Goal: Task Accomplishment & Management: Complete application form

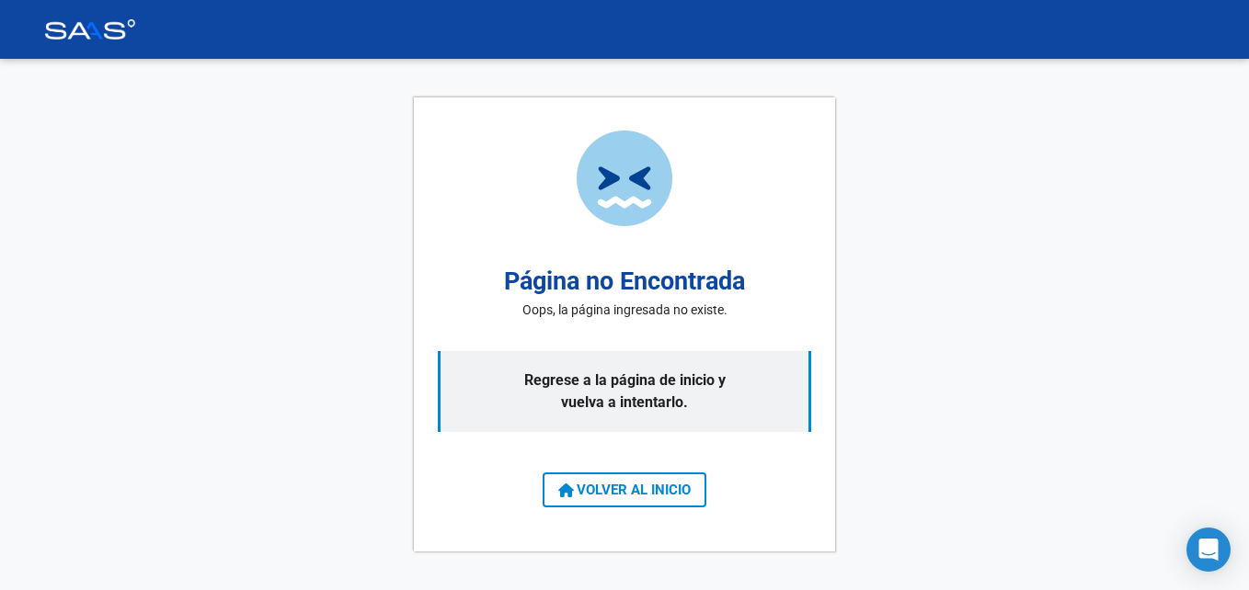
click at [570, 491] on icon at bounding box center [566, 491] width 16 height 15
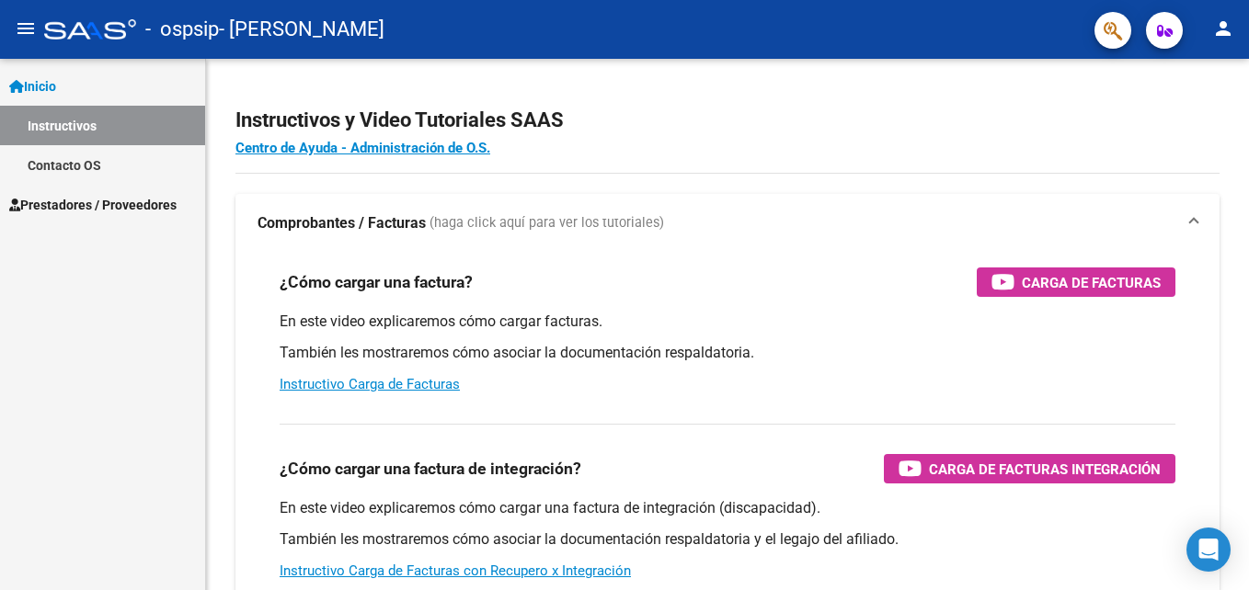
click at [105, 198] on span "Prestadores / Proveedores" at bounding box center [92, 205] width 167 height 20
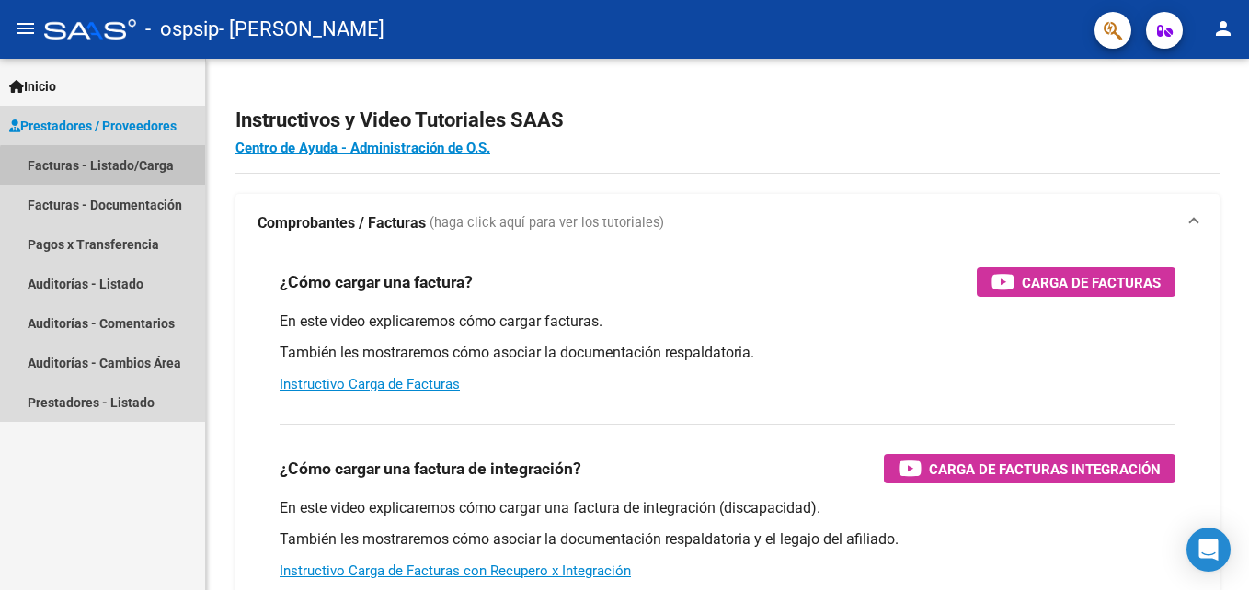
click at [113, 171] on link "Facturas - Listado/Carga" at bounding box center [102, 165] width 205 height 40
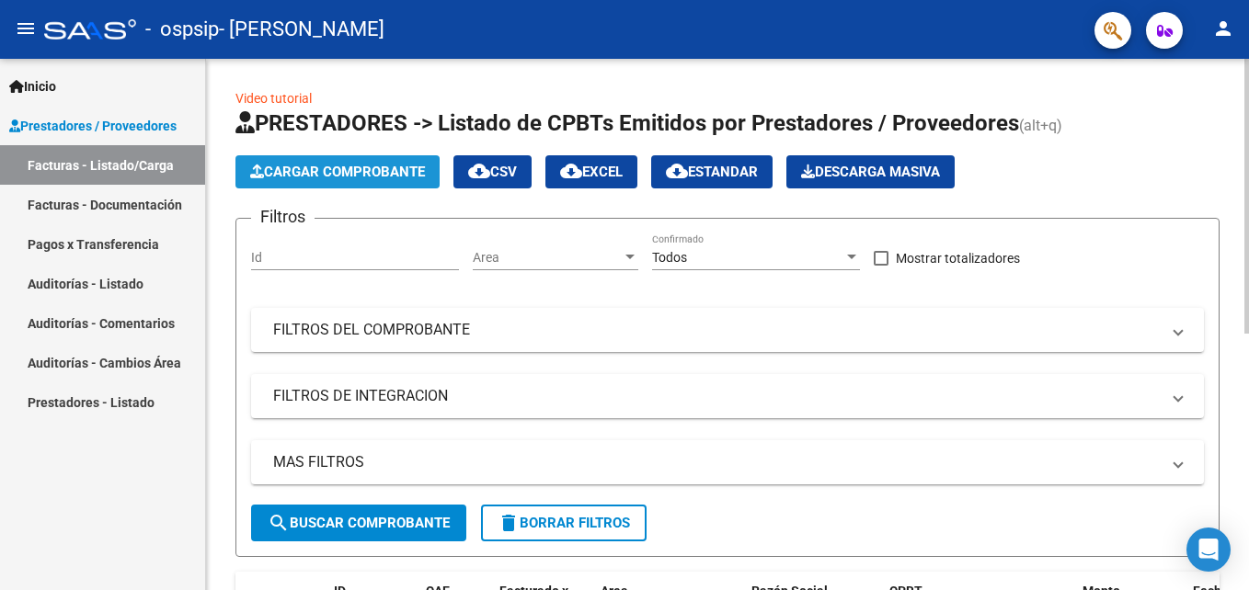
click at [325, 184] on button "Cargar Comprobante" at bounding box center [337, 171] width 204 height 33
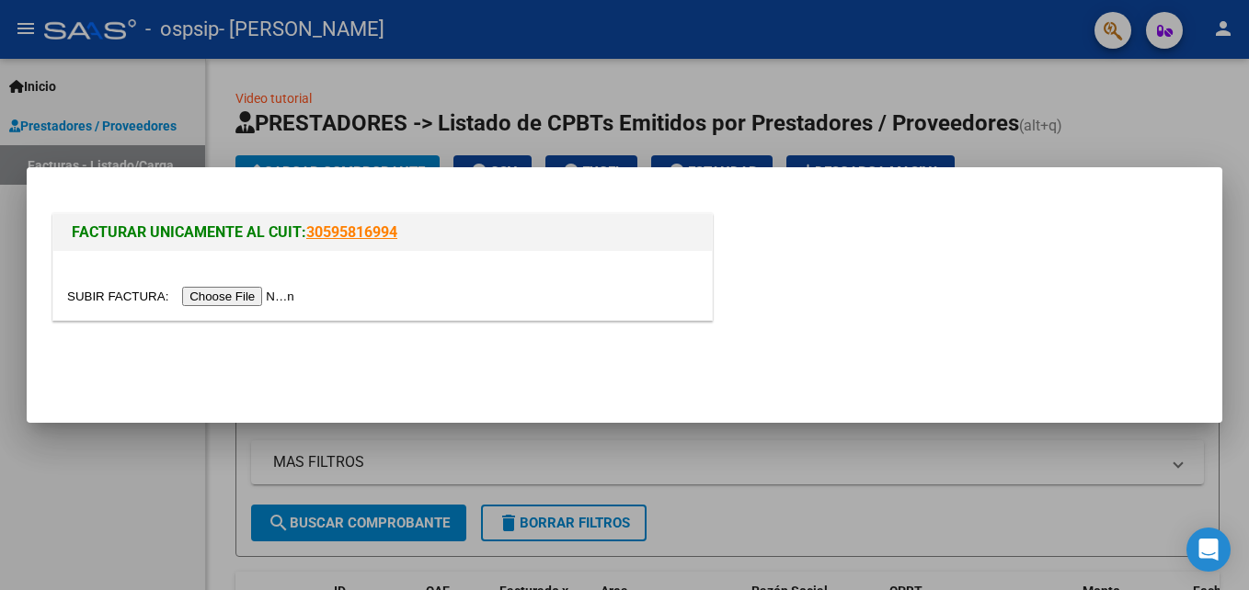
click at [1090, 142] on div at bounding box center [624, 295] width 1249 height 590
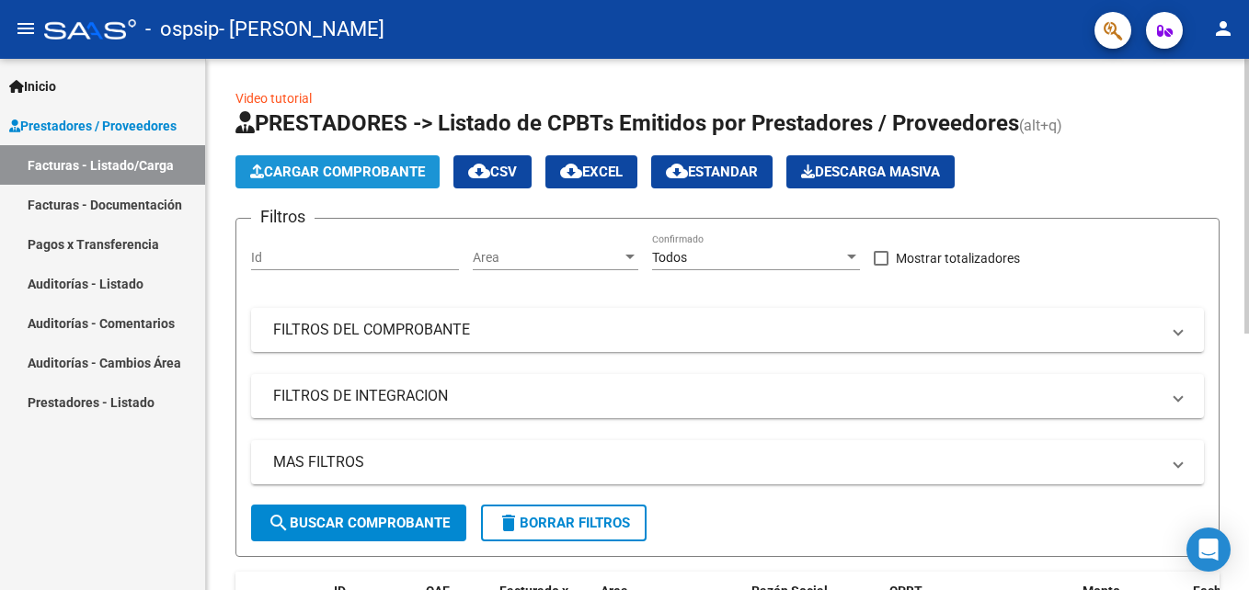
click at [335, 167] on span "Cargar Comprobante" at bounding box center [337, 172] width 175 height 17
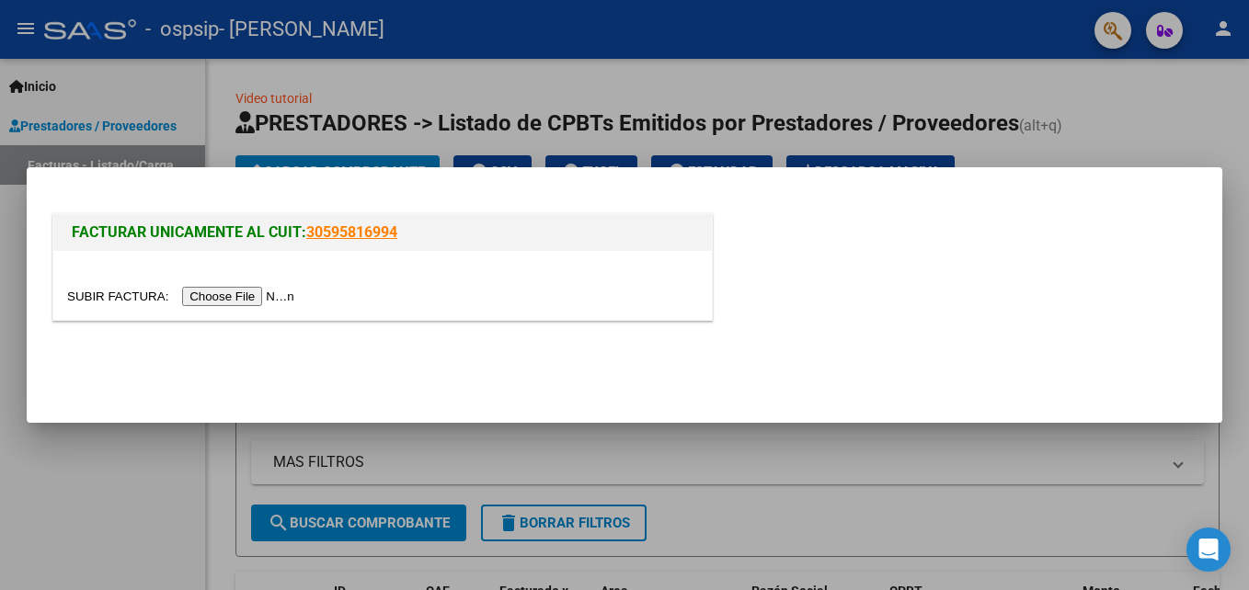
click at [243, 287] on input "file" at bounding box center [183, 296] width 233 height 19
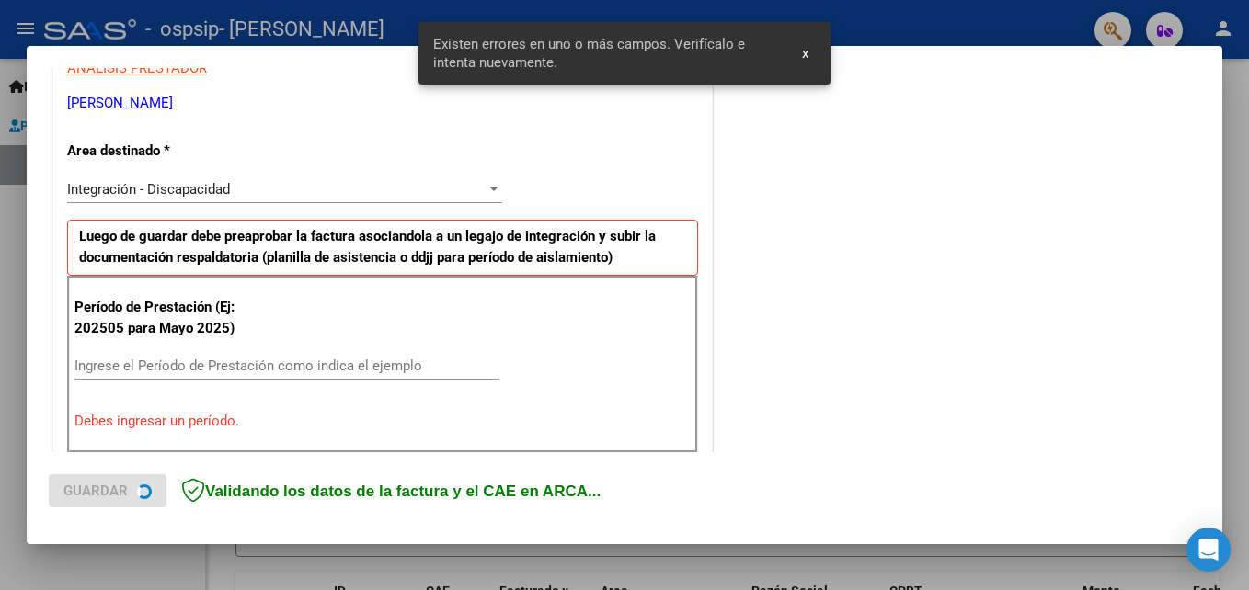
scroll to position [414, 0]
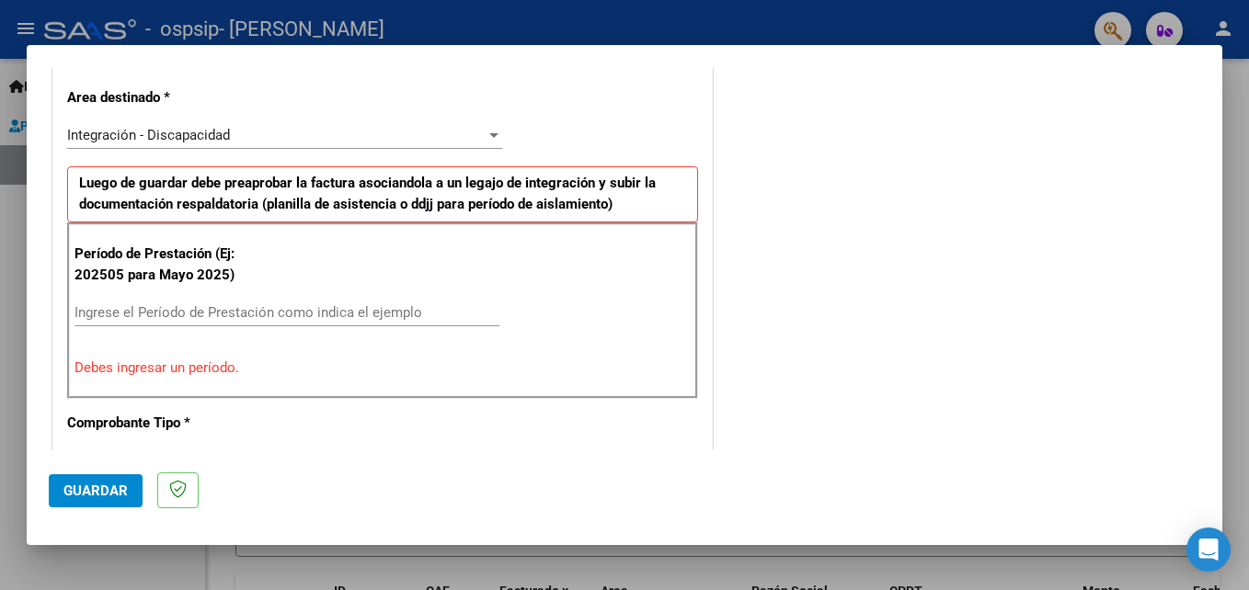
click at [221, 318] on input "Ingrese el Período de Prestación como indica el ejemplo" at bounding box center [286, 312] width 425 height 17
click at [226, 311] on input "Ingrese el Período de Prestación como indica el ejemplo" at bounding box center [286, 312] width 425 height 17
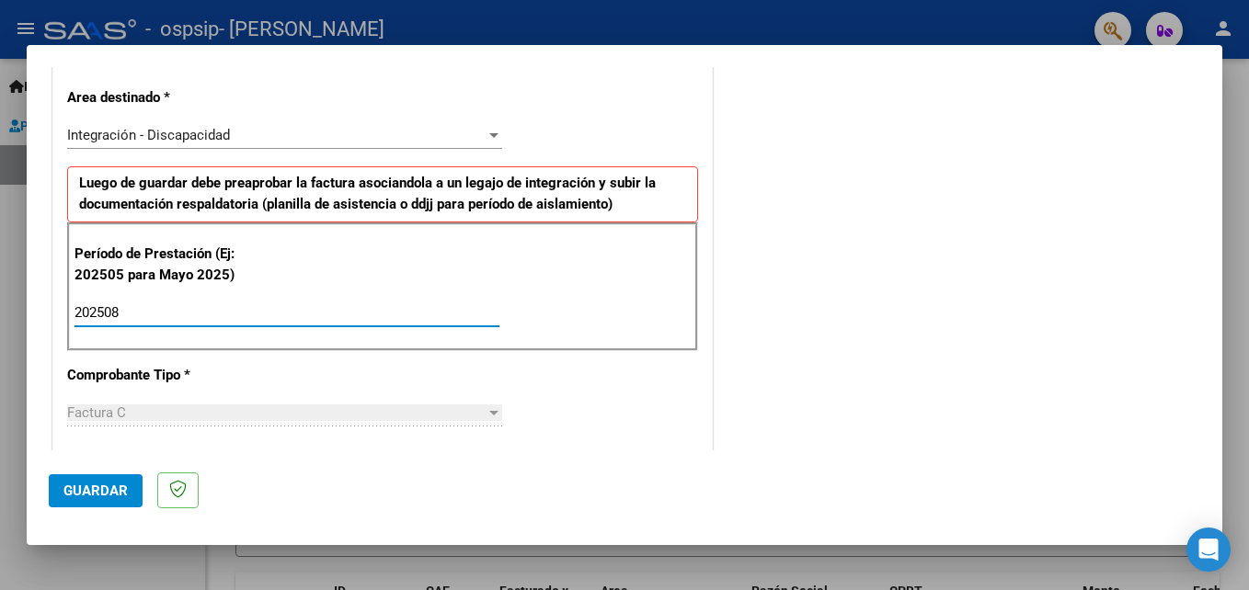
type input "202508"
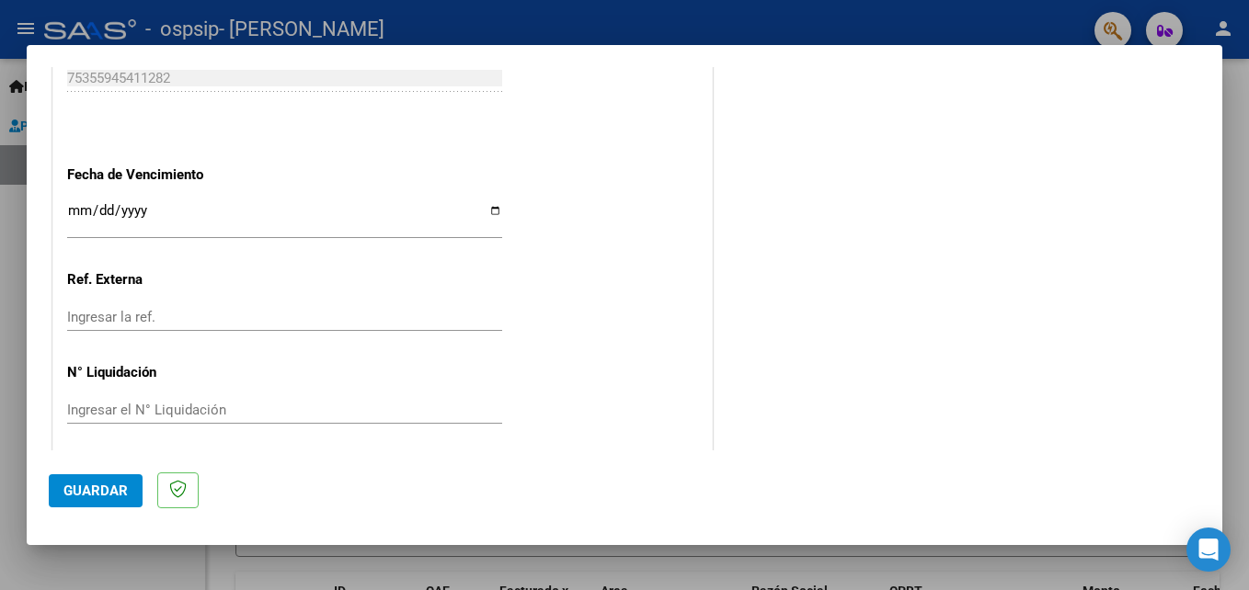
scroll to position [1235, 0]
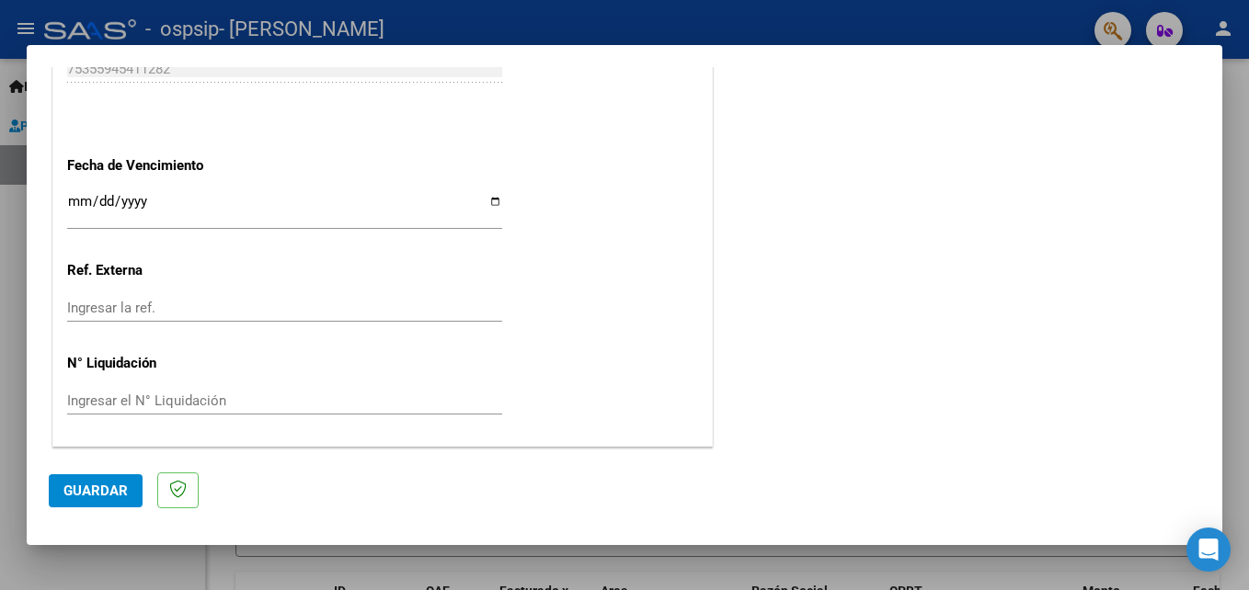
click at [121, 491] on span "Guardar" at bounding box center [95, 491] width 64 height 17
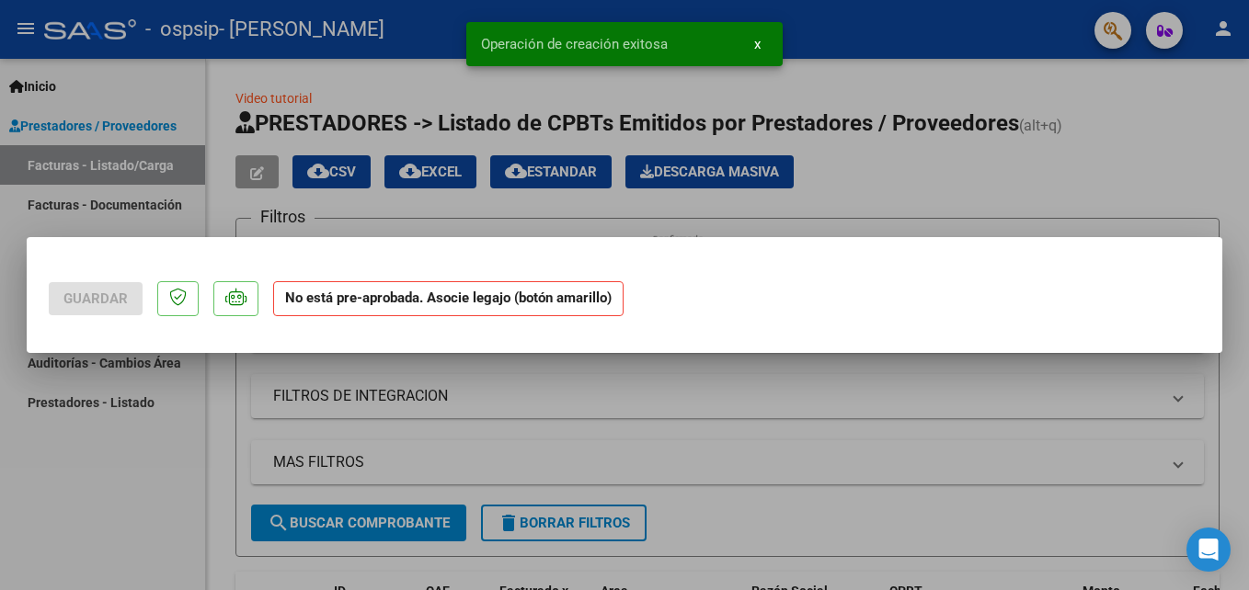
scroll to position [0, 0]
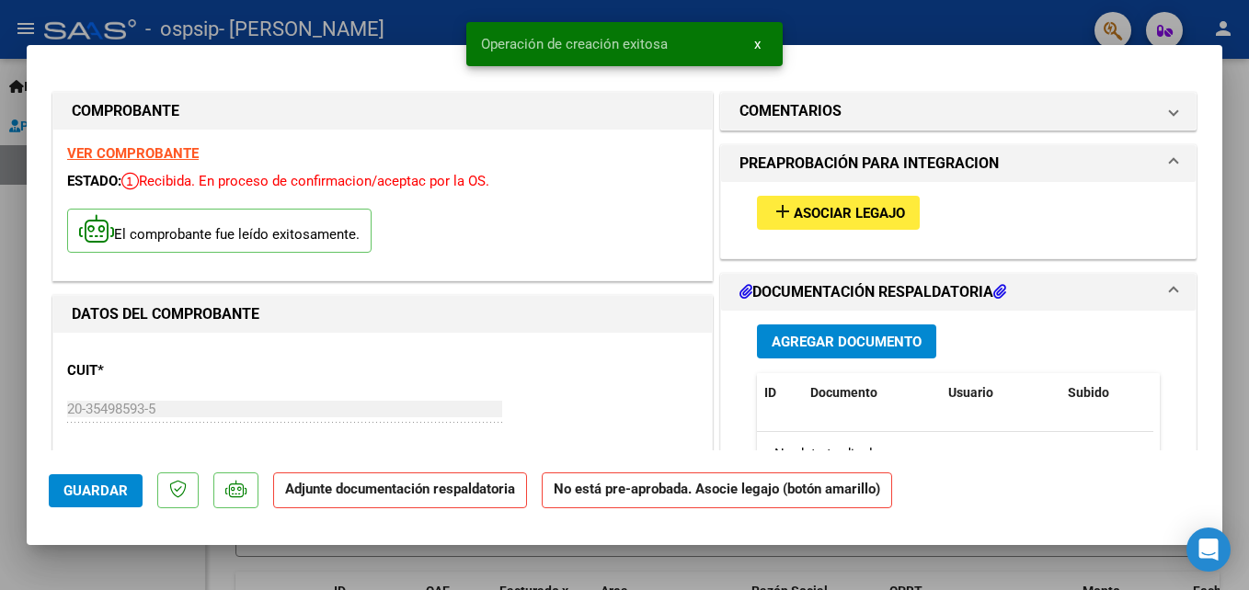
click at [850, 339] on span "Agregar Documento" at bounding box center [847, 342] width 150 height 17
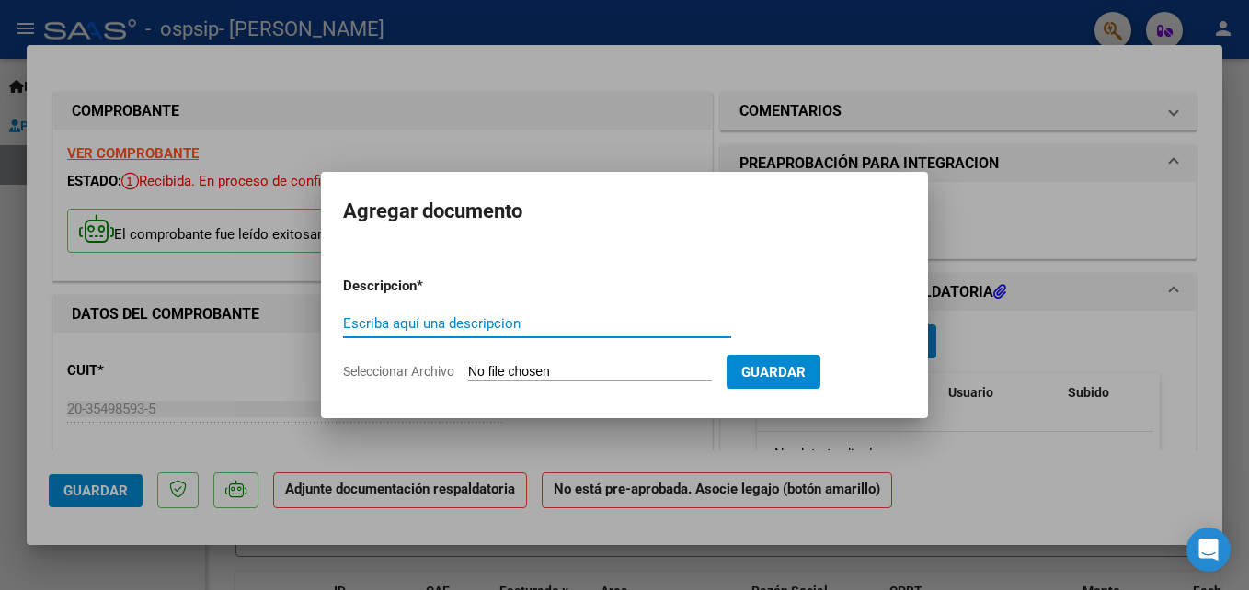
click at [439, 297] on form "Descripcion * Escriba aquí una descripcion Seleccionar Archivo Guardar" at bounding box center [624, 329] width 563 height 134
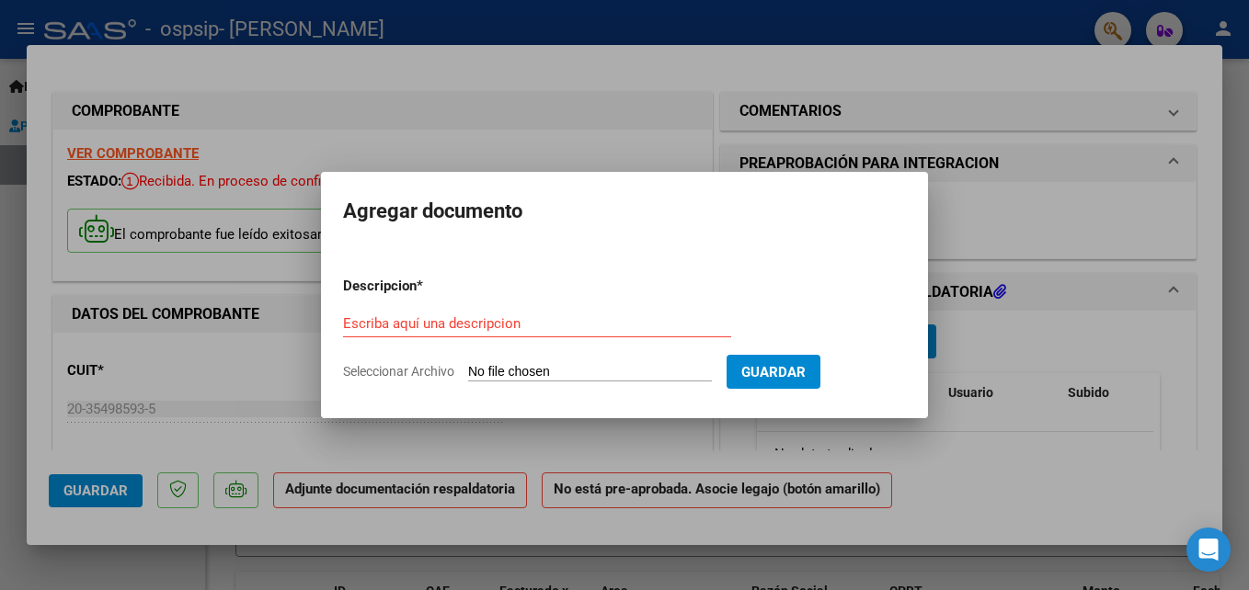
click at [442, 314] on div "Escriba aquí una descripcion" at bounding box center [537, 324] width 388 height 28
click at [499, 328] on input "Escriba aquí una descripcion" at bounding box center [537, 323] width 388 height 17
click at [563, 314] on div "Escriba aquí una descripcion" at bounding box center [537, 324] width 388 height 28
click at [564, 375] on input "Seleccionar Archivo" at bounding box center [590, 372] width 244 height 17
type input "C:\fakepath\asistencia agosto [PERSON_NAME].pdf"
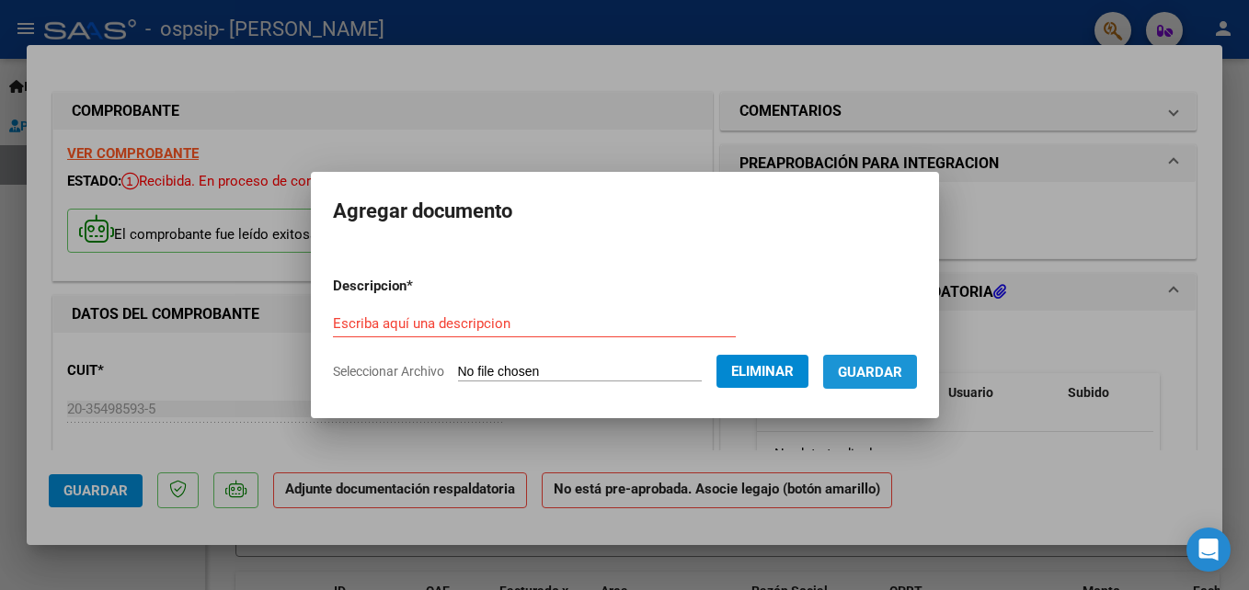
click at [897, 371] on span "Guardar" at bounding box center [870, 372] width 64 height 17
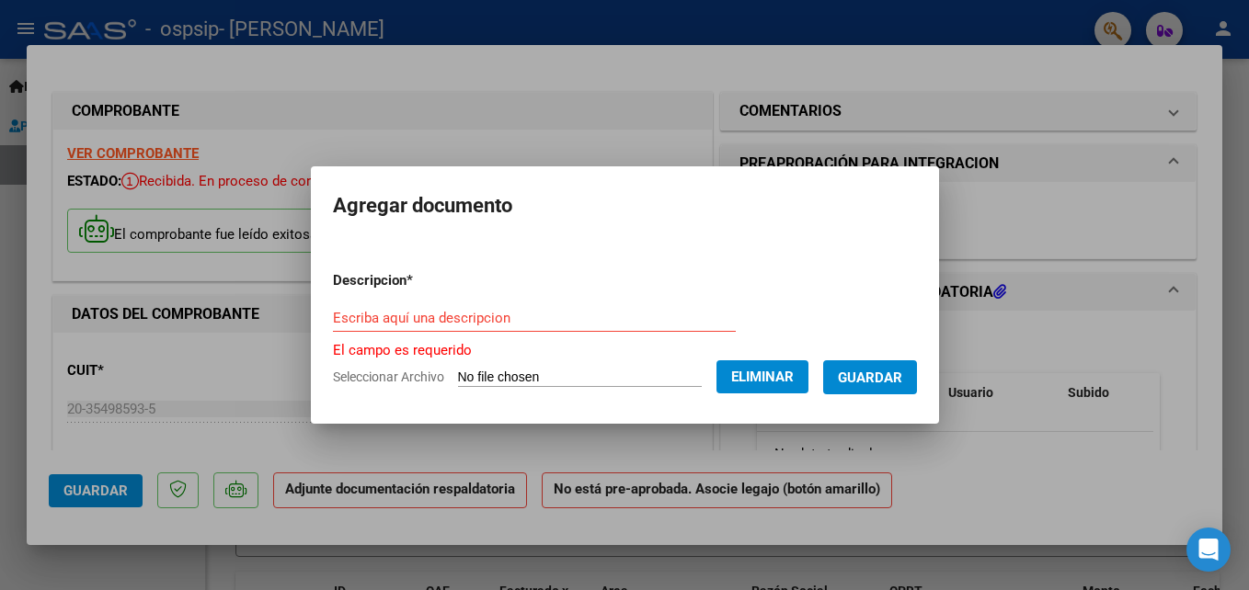
click at [433, 312] on input "Escriba aquí una descripcion" at bounding box center [534, 318] width 403 height 17
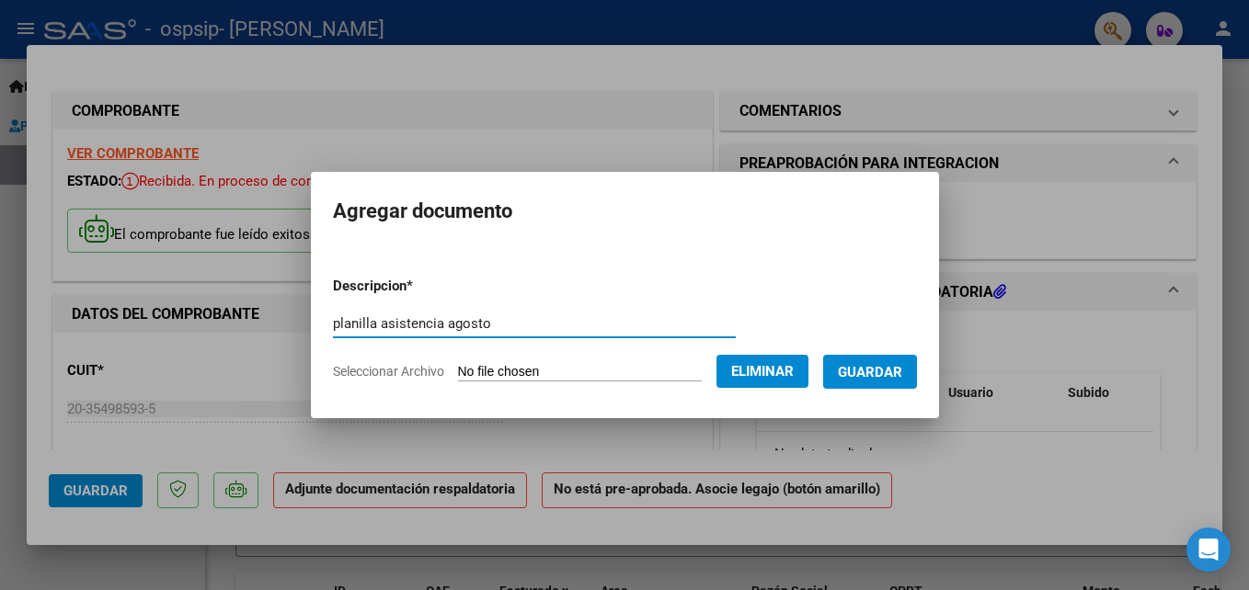
type input "planilla asistencia agosto"
click at [874, 363] on span "Guardar" at bounding box center [870, 371] width 64 height 17
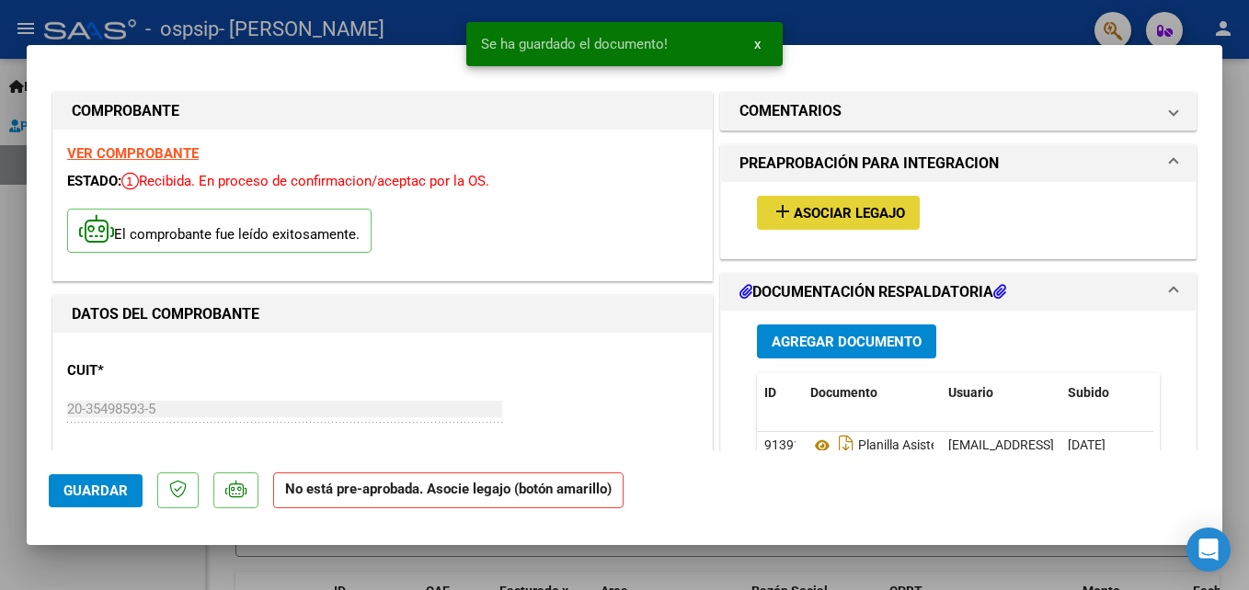
click at [835, 207] on span "Asociar Legajo" at bounding box center [849, 213] width 111 height 17
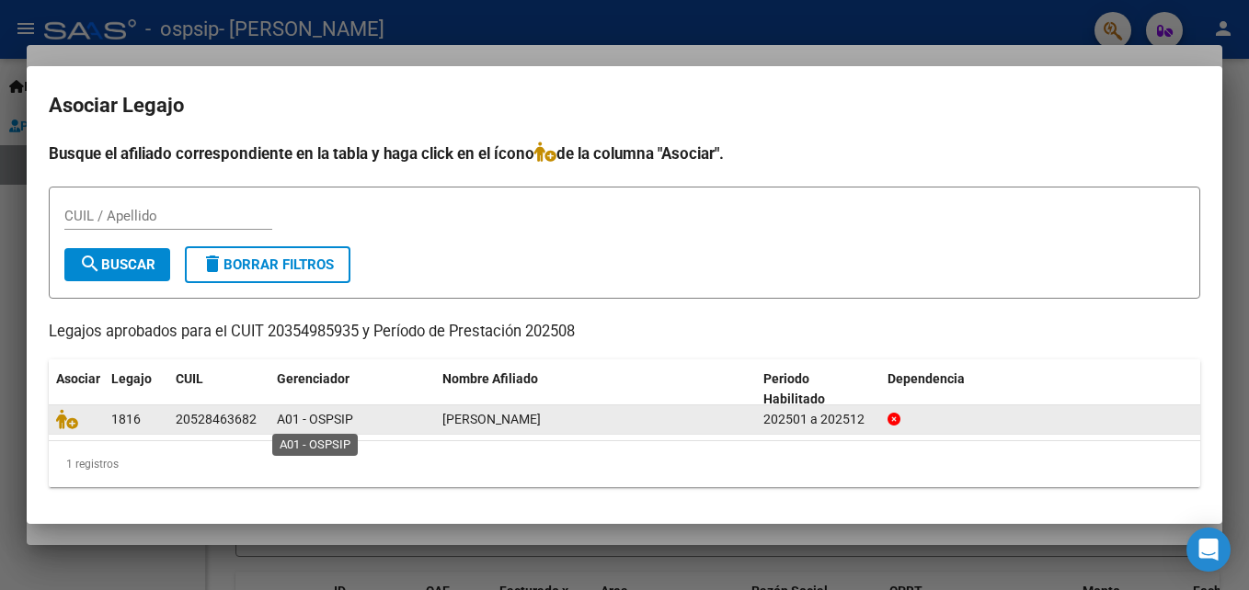
click at [354, 421] on div "A01 - OSPSIP" at bounding box center [352, 419] width 151 height 21
drag, startPoint x: 199, startPoint y: 418, endPoint x: 199, endPoint y: 405, distance: 13.8
click at [199, 406] on datatable-body-cell "20528463682" at bounding box center [218, 420] width 101 height 29
drag, startPoint x: 199, startPoint y: 405, endPoint x: 72, endPoint y: 414, distance: 127.2
click at [72, 414] on icon at bounding box center [67, 419] width 22 height 20
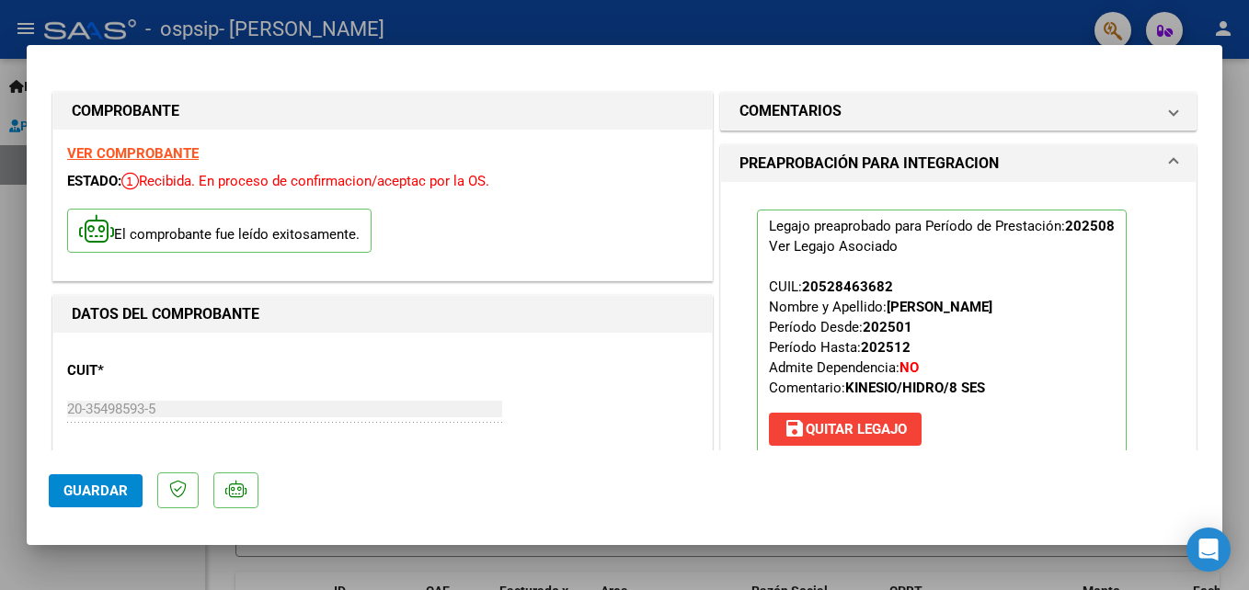
drag, startPoint x: 1203, startPoint y: 140, endPoint x: 1195, endPoint y: 200, distance: 61.3
click at [1195, 200] on mat-dialog-content "COMPROBANTE VER COMPROBANTE ESTADO: Recibida. En proceso de confirmacion/acepta…" at bounding box center [624, 258] width 1195 height 383
drag, startPoint x: 1195, startPoint y: 200, endPoint x: 1160, endPoint y: 259, distance: 68.4
click at [1160, 259] on div "Legajo preaprobado para Período de Prestación: 202508 Ver Legajo Asociado CUIL:…" at bounding box center [958, 339] width 474 height 314
click at [75, 496] on span "Guardar" at bounding box center [95, 491] width 64 height 17
